Goal: Find specific page/section: Find specific page/section

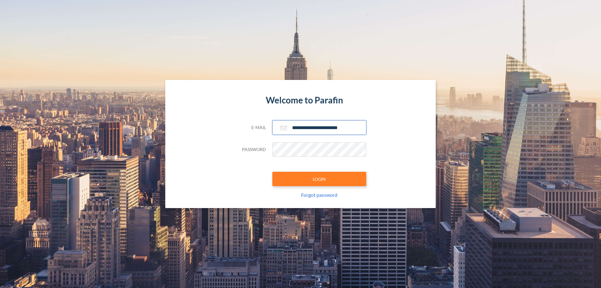
type input "**********"
click at [319, 179] on button "LOGIN" at bounding box center [319, 179] width 94 height 14
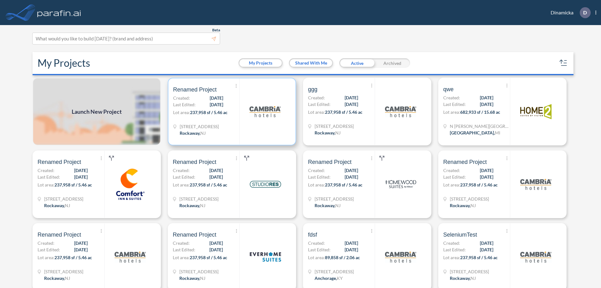
scroll to position [2, 0]
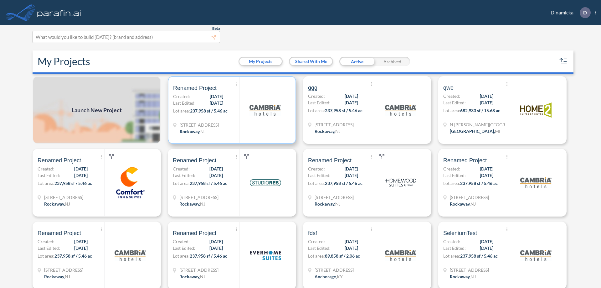
click at [231, 110] on p "Lot area: 237,958 sf / 5.46 ac" at bounding box center [206, 111] width 66 height 9
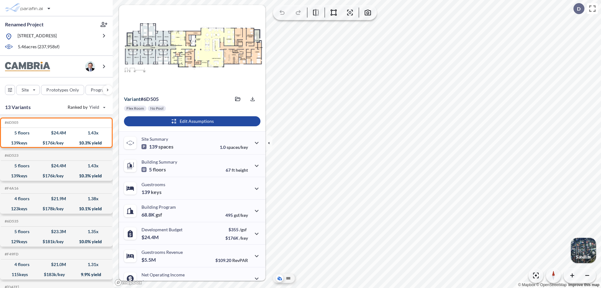
scroll to position [32, 0]
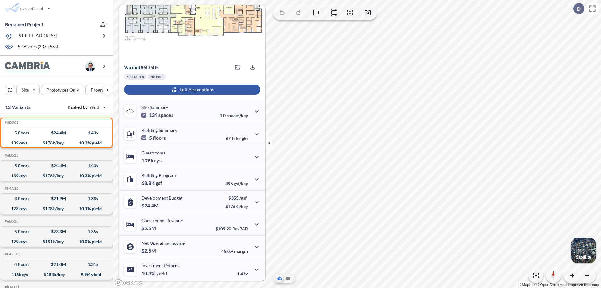
click at [191, 90] on div "button" at bounding box center [192, 90] width 136 height 10
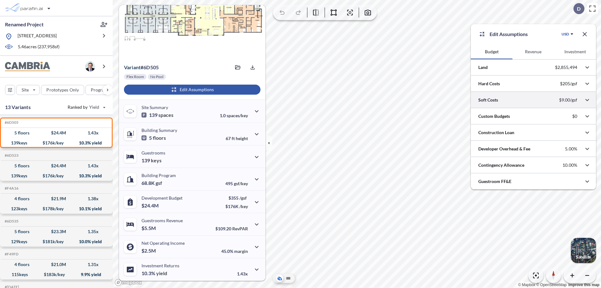
click at [533, 100] on div at bounding box center [533, 100] width 125 height 16
